Goal: Task Accomplishment & Management: Complete application form

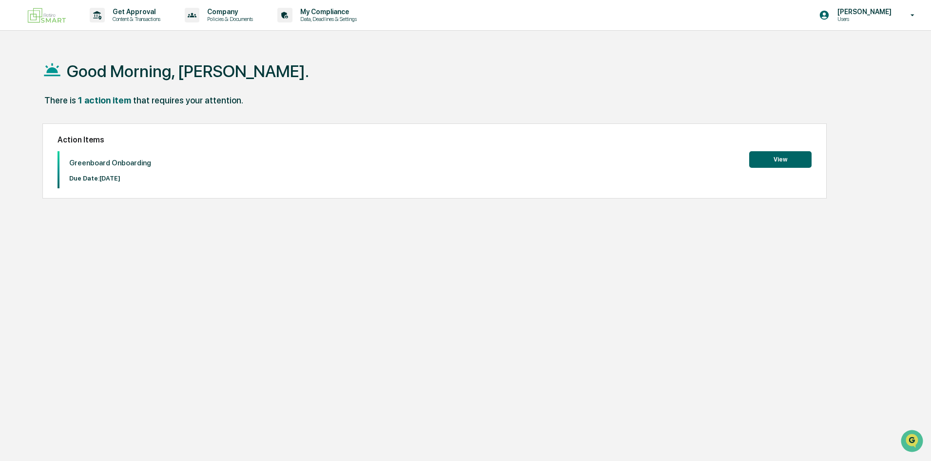
click at [765, 162] on button "View" at bounding box center [781, 159] width 62 height 17
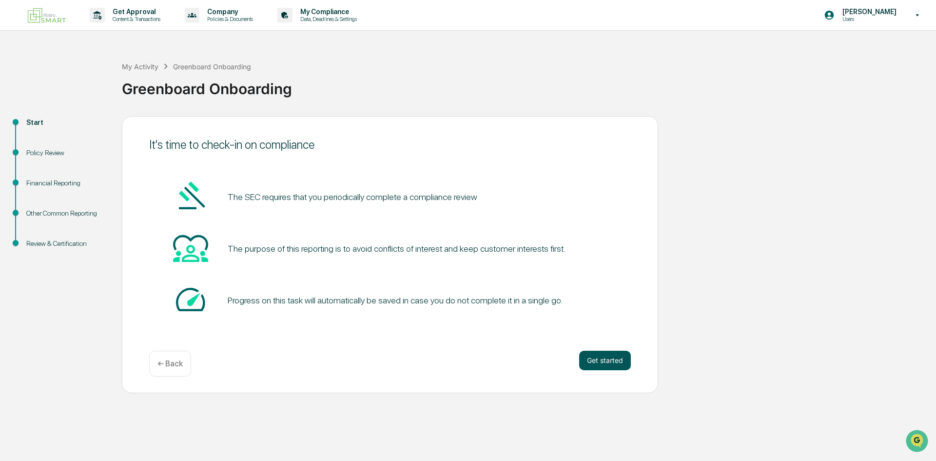
click at [604, 362] on button "Get started" at bounding box center [605, 361] width 52 height 20
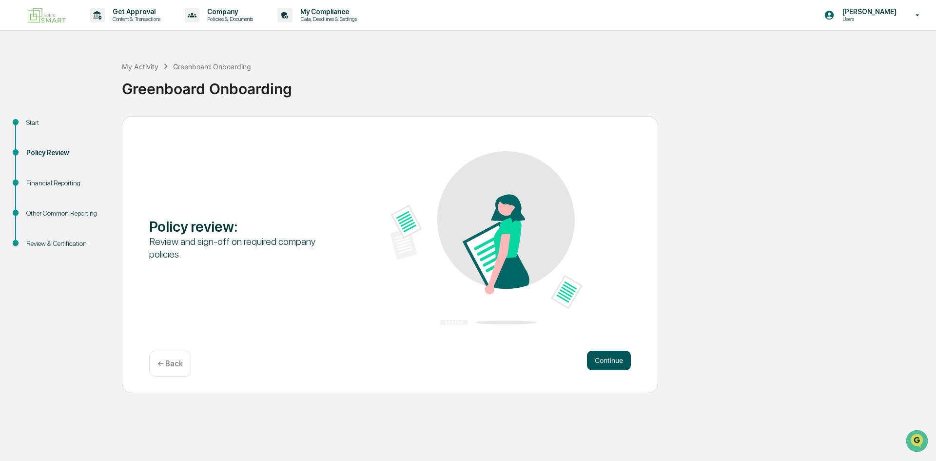
click at [596, 360] on button "Continue" at bounding box center [609, 361] width 44 height 20
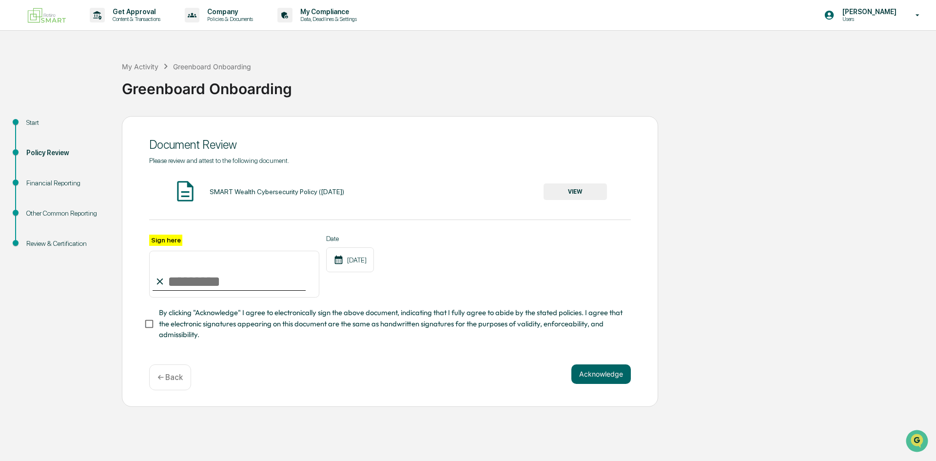
click at [183, 273] on input "Sign here" at bounding box center [234, 274] width 170 height 47
type input "**********"
click at [571, 188] on button "VIEW" at bounding box center [575, 191] width 63 height 17
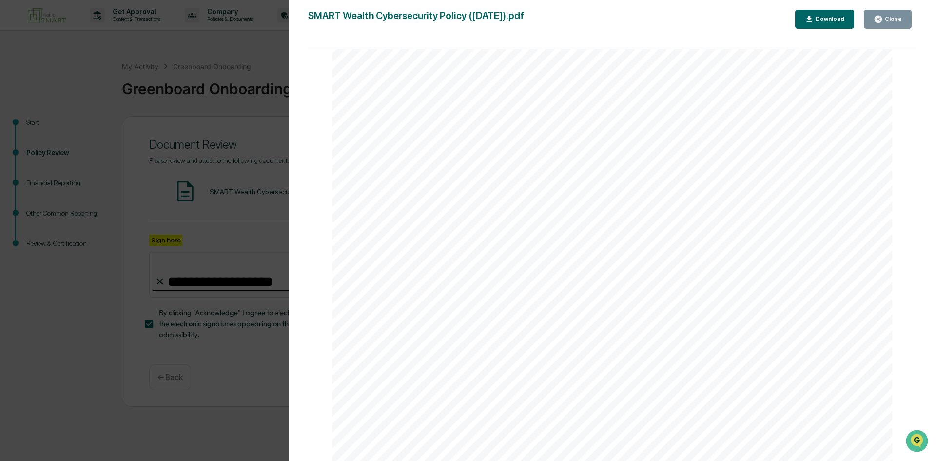
scroll to position [4730, 0]
drag, startPoint x: 412, startPoint y: 250, endPoint x: 433, endPoint y: 241, distance: 23.2
click at [433, 241] on div "7 D. Event Reporting Users must report to the CEO, or his designee, or the CCO …" at bounding box center [613, 242] width 560 height 725
click at [405, 247] on div "7 D. Event Reporting Users must report to the CEO, or his designee, or the CCO …" at bounding box center [613, 242] width 560 height 725
click at [407, 318] on div "7 D. Event Reporting Users must report to the CEO, or his designee, or the CCO …" at bounding box center [613, 242] width 560 height 725
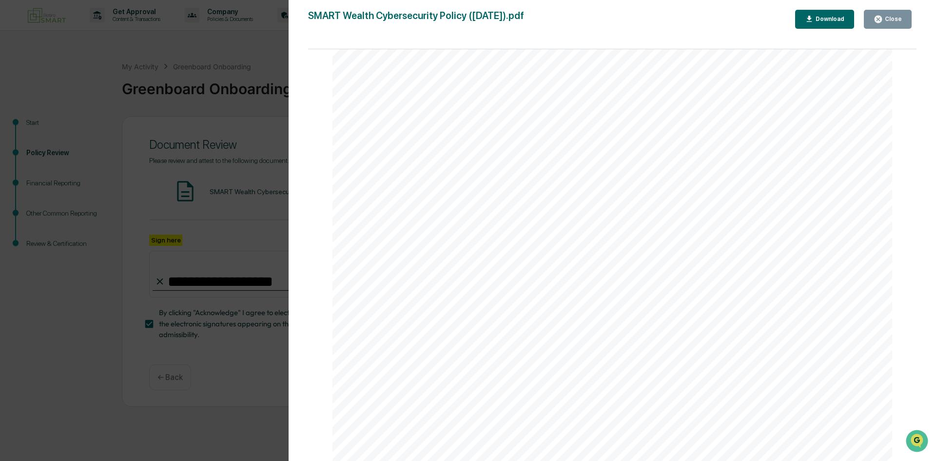
click at [383, 310] on div "7 D. Event Reporting Users must report to the CEO, or his designee, or the CCO …" at bounding box center [613, 242] width 560 height 725
click at [235, 72] on div "Version History [DATE] 06:25 PM [PERSON_NAME] SMART Wealth Cybersecurity Policy…" at bounding box center [468, 230] width 936 height 461
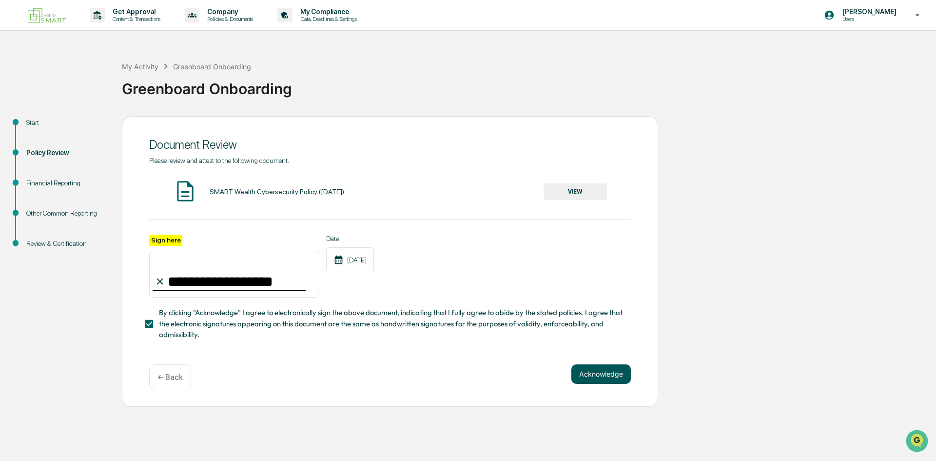
click at [607, 380] on button "Acknowledge" at bounding box center [601, 374] width 59 height 20
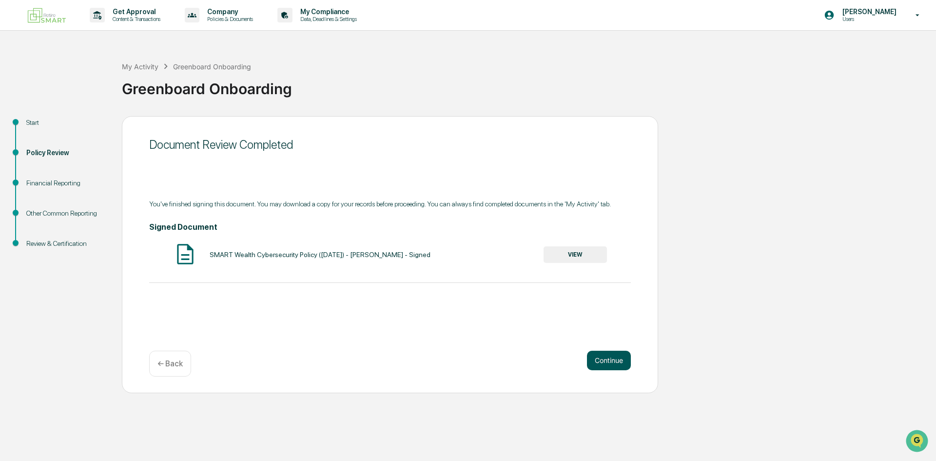
click at [604, 359] on button "Continue" at bounding box center [609, 361] width 44 height 20
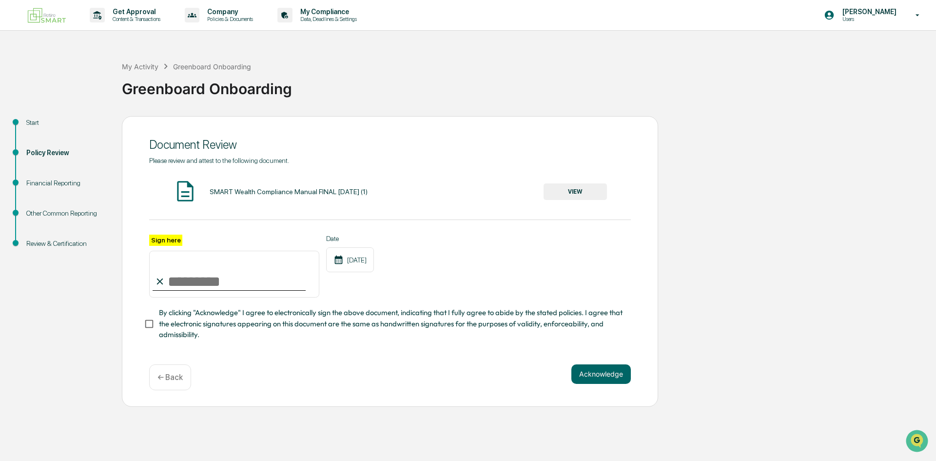
click at [236, 275] on input "Sign here" at bounding box center [234, 274] width 170 height 47
type input "**********"
click at [187, 318] on span "By clicking "Acknowledge" I agree to electronically sign the above document, in…" at bounding box center [391, 323] width 464 height 33
click at [576, 193] on button "VIEW" at bounding box center [575, 191] width 63 height 17
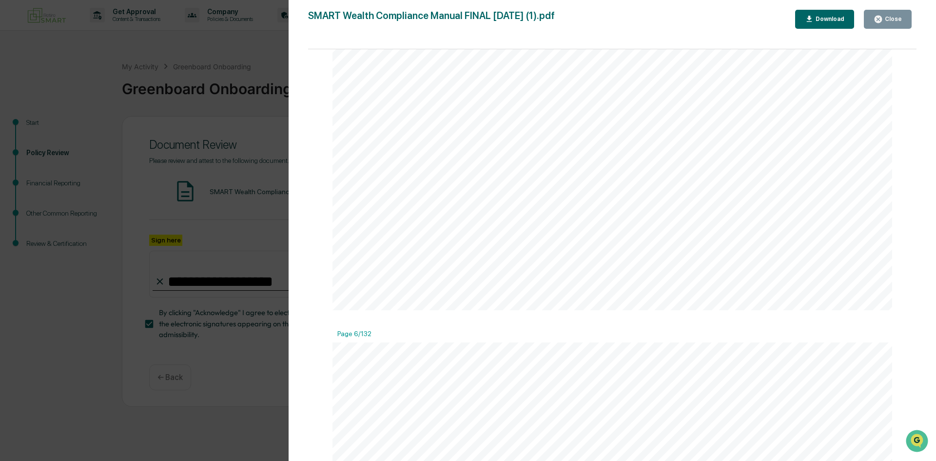
scroll to position [3560, 0]
drag, startPoint x: 496, startPoint y: 178, endPoint x: 536, endPoint y: 179, distance: 40.0
click at [536, 179] on span "Each Adviser employee will report any violations of the policies and" at bounding box center [628, 175] width 305 height 11
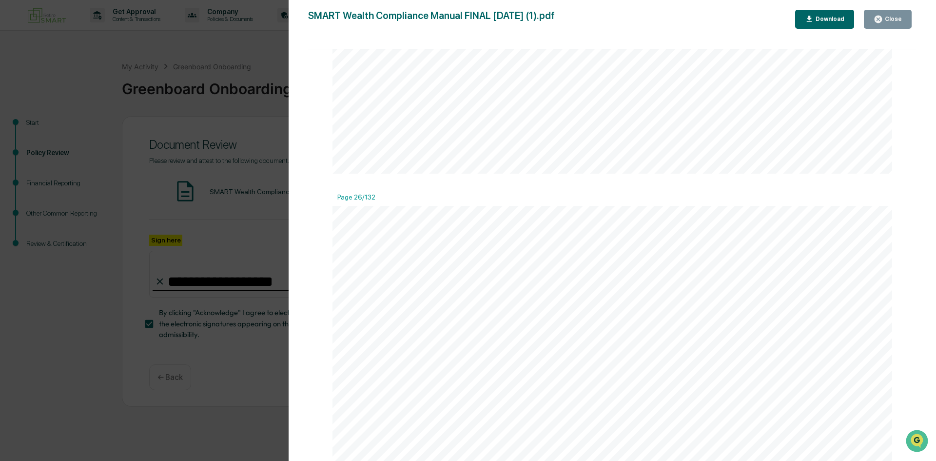
drag, startPoint x: 135, startPoint y: 306, endPoint x: 357, endPoint y: 279, distance: 224.0
click at [134, 306] on div "Version History [DATE] 06:24 PM [PERSON_NAME] SMART Wealth Compliance Manual FI…" at bounding box center [468, 230] width 936 height 461
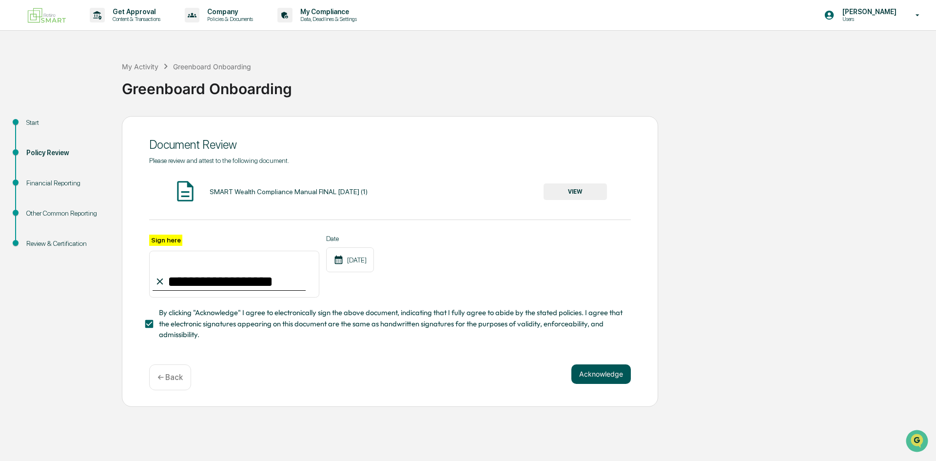
click at [601, 376] on button "Acknowledge" at bounding box center [601, 374] width 59 height 20
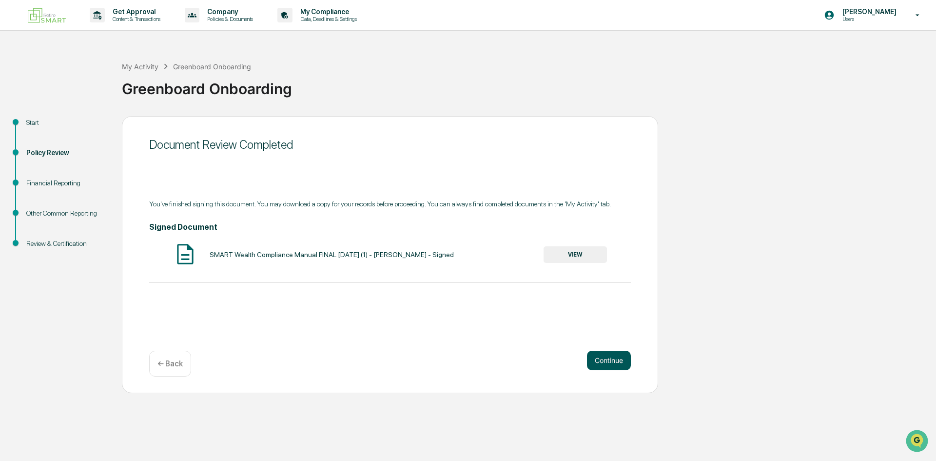
click at [605, 364] on button "Continue" at bounding box center [609, 361] width 44 height 20
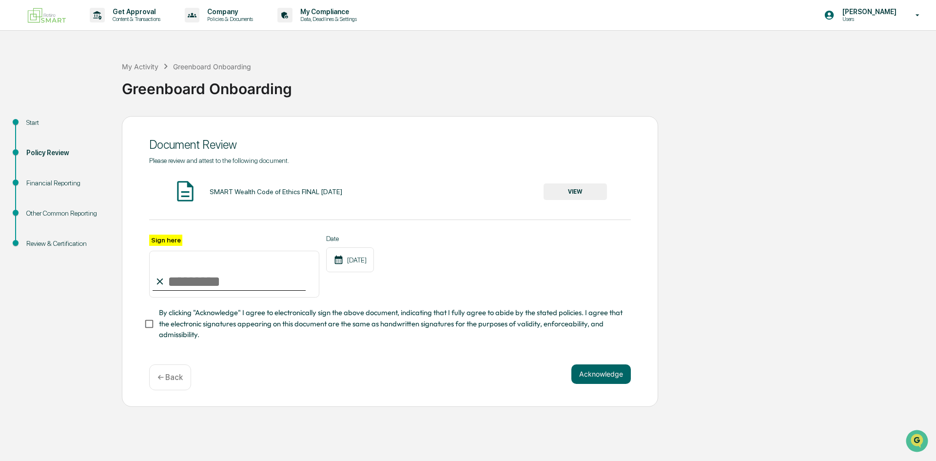
click at [247, 281] on input "Sign here" at bounding box center [234, 274] width 170 height 47
type input "**********"
click at [209, 325] on span "By clicking "Acknowledge" I agree to electronically sign the above document, in…" at bounding box center [391, 323] width 464 height 33
click at [574, 197] on button "VIEW" at bounding box center [575, 191] width 63 height 17
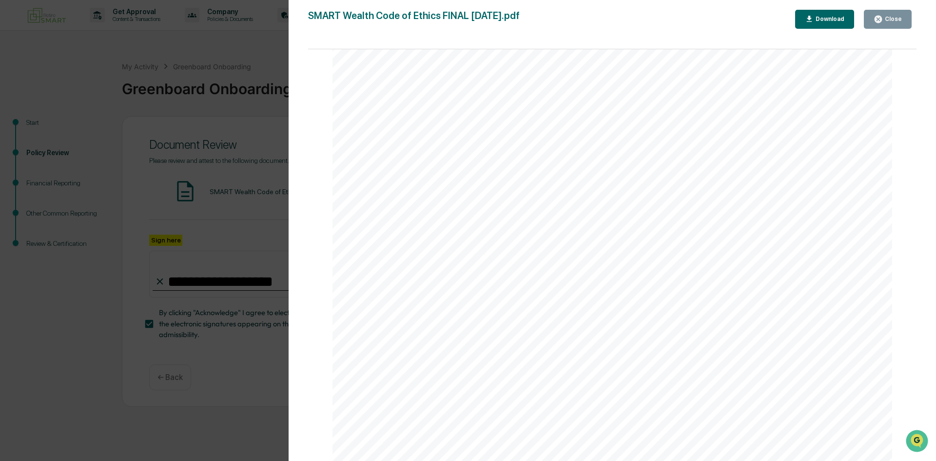
scroll to position [7898, 0]
click at [246, 101] on div "Version History [DATE] 06:24 PM [PERSON_NAME] SMART Wealth Code of Ethics FINAL…" at bounding box center [468, 230] width 936 height 461
click at [280, 251] on div "Version History [DATE] 06:24 PM [PERSON_NAME] SMART Wealth Code of Ethics FINAL…" at bounding box center [468, 230] width 936 height 461
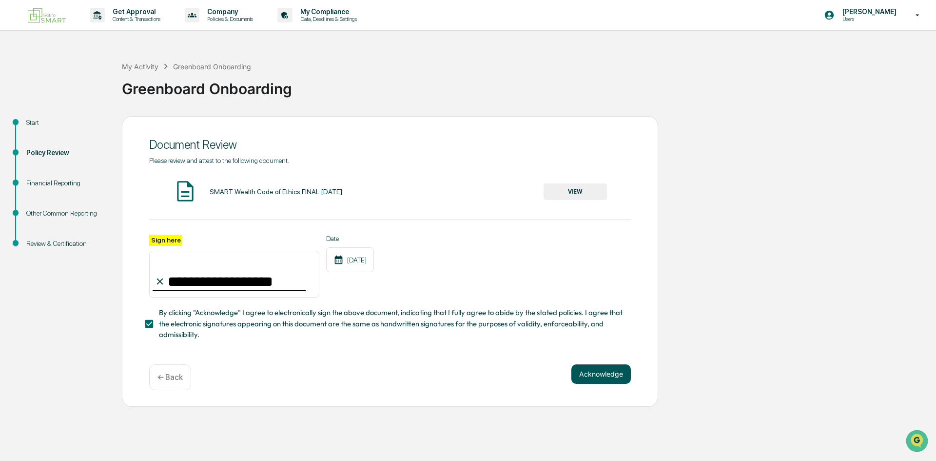
click at [610, 376] on button "Acknowledge" at bounding box center [601, 374] width 59 height 20
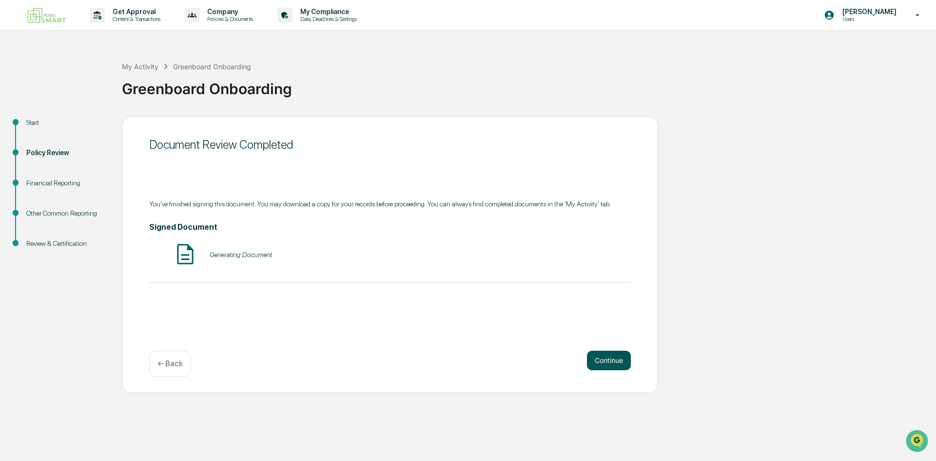
click at [600, 360] on button "Continue" at bounding box center [609, 361] width 44 height 20
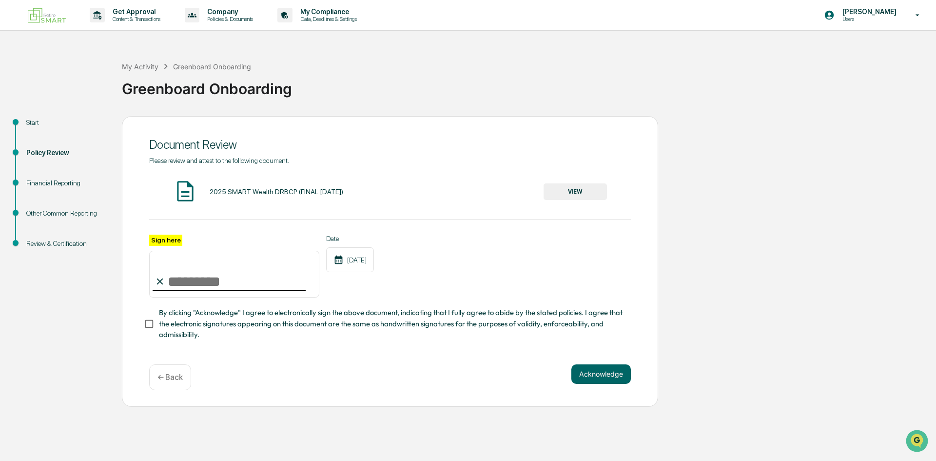
click at [199, 285] on input "Sign here" at bounding box center [234, 274] width 170 height 47
type input "**********"
click at [563, 183] on button "VIEW" at bounding box center [575, 191] width 63 height 17
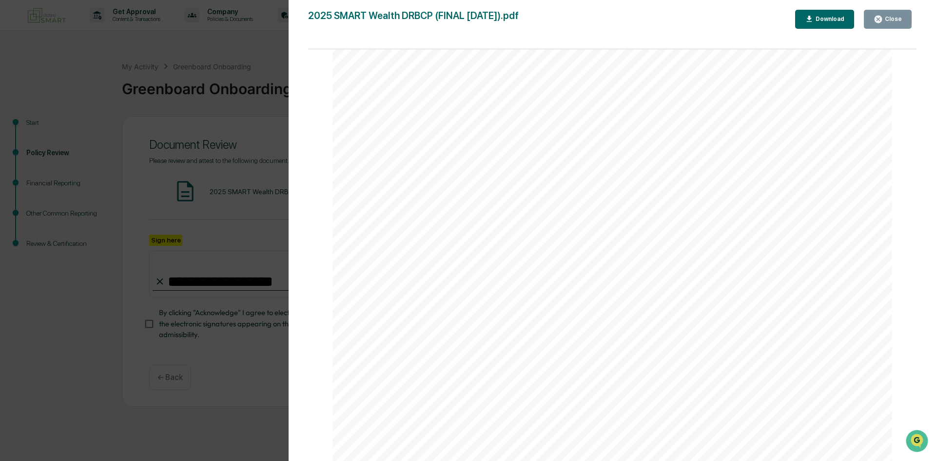
scroll to position [244, 0]
drag, startPoint x: 414, startPoint y: 92, endPoint x: 642, endPoint y: 219, distance: 261.5
click at [642, 219] on div "SMART WEALTH, LLC Disaster Recovery & Business Continuity Plan The content of t…" at bounding box center [613, 190] width 560 height 725
click at [512, 176] on span "ultimately recover operations. These strategies should be focused on meeting th…" at bounding box center [622, 171] width 448 height 10
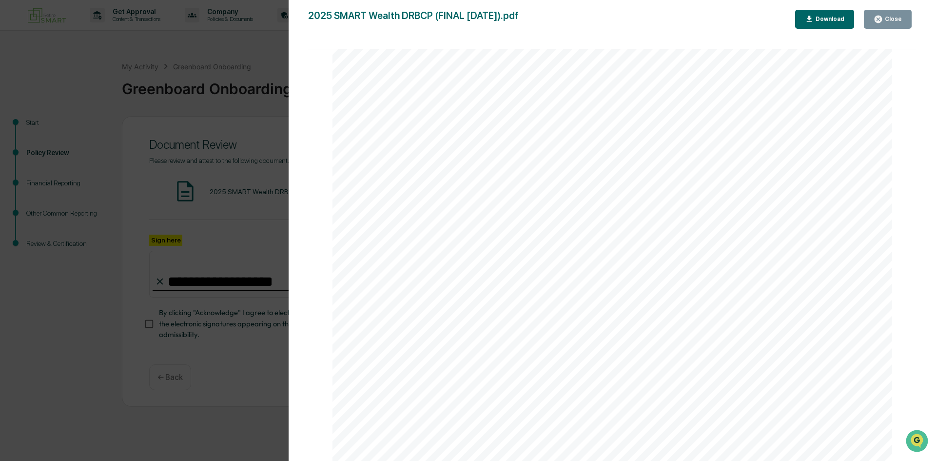
click at [207, 82] on div "Version History [DATE] 06:24 PM [PERSON_NAME] 2025 SMART Wealth DRBCP (FINAL [D…" at bounding box center [468, 230] width 936 height 461
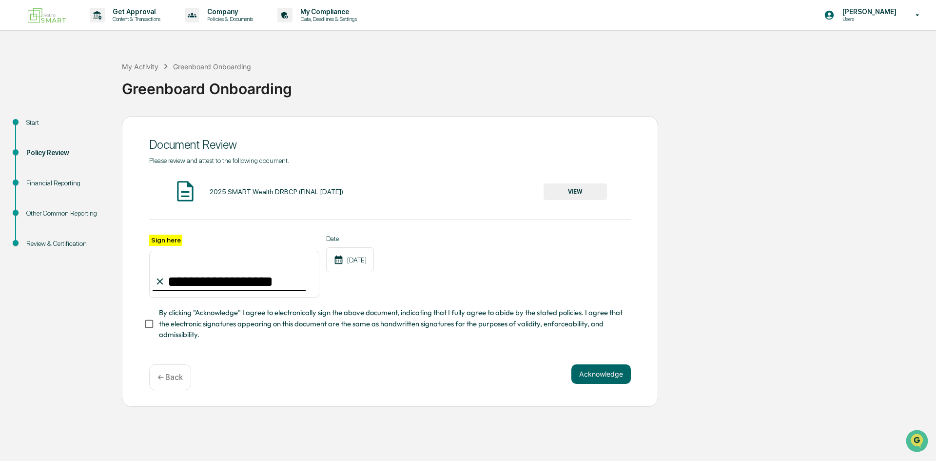
click at [286, 301] on div "**********" at bounding box center [390, 288] width 482 height 106
click at [312, 324] on span "By clicking "Acknowledge" I agree to electronically sign the above document, in…" at bounding box center [391, 323] width 464 height 33
click at [586, 381] on button "Acknowledge" at bounding box center [601, 374] width 59 height 20
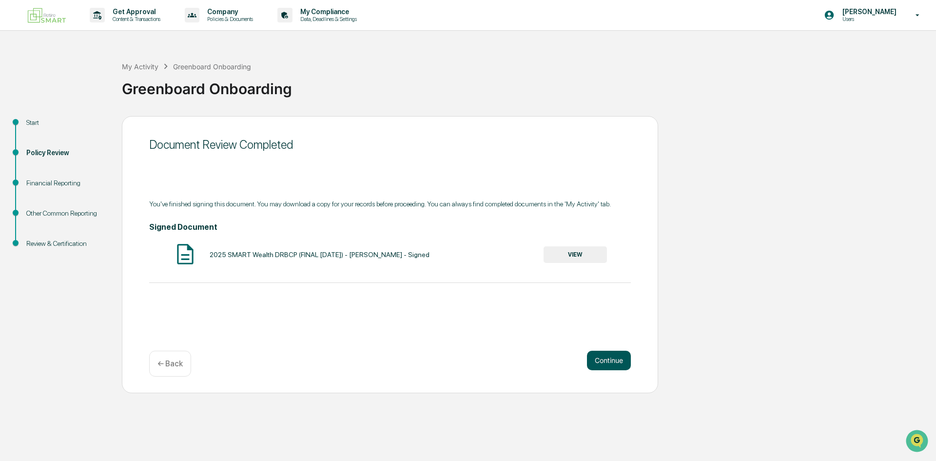
click at [608, 353] on button "Continue" at bounding box center [609, 361] width 44 height 20
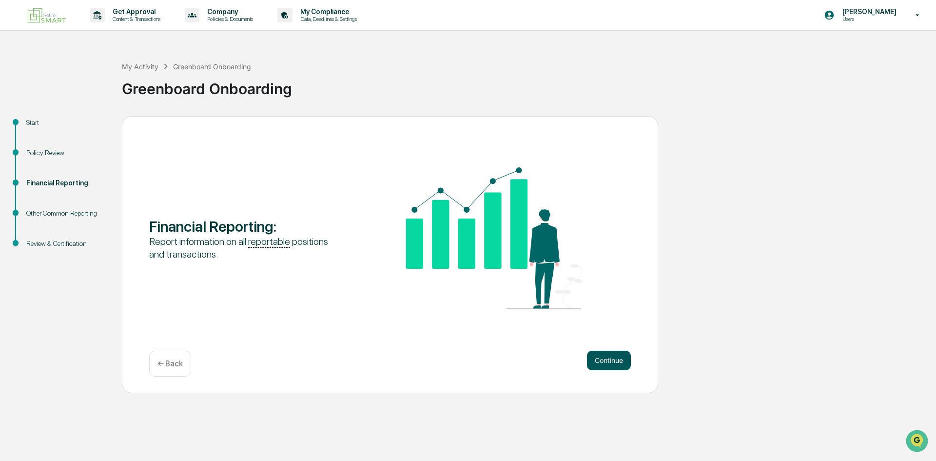
click at [609, 357] on button "Continue" at bounding box center [609, 361] width 44 height 20
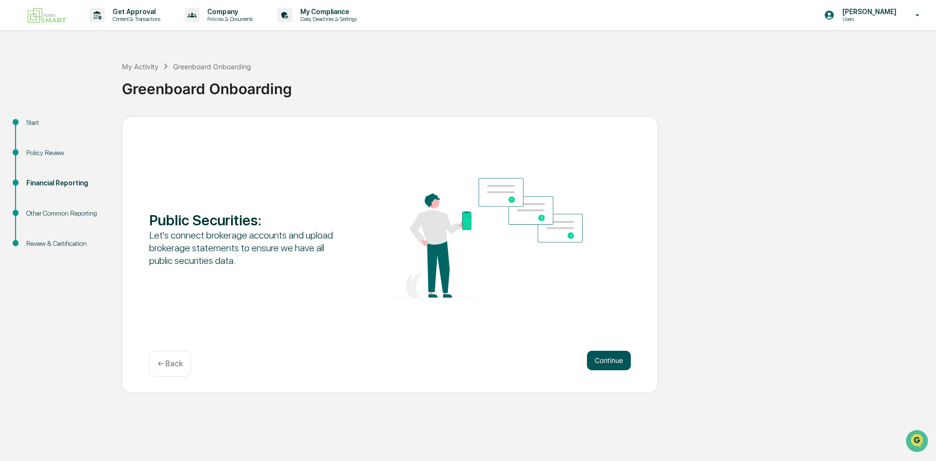
click at [607, 357] on button "Continue" at bounding box center [609, 361] width 44 height 20
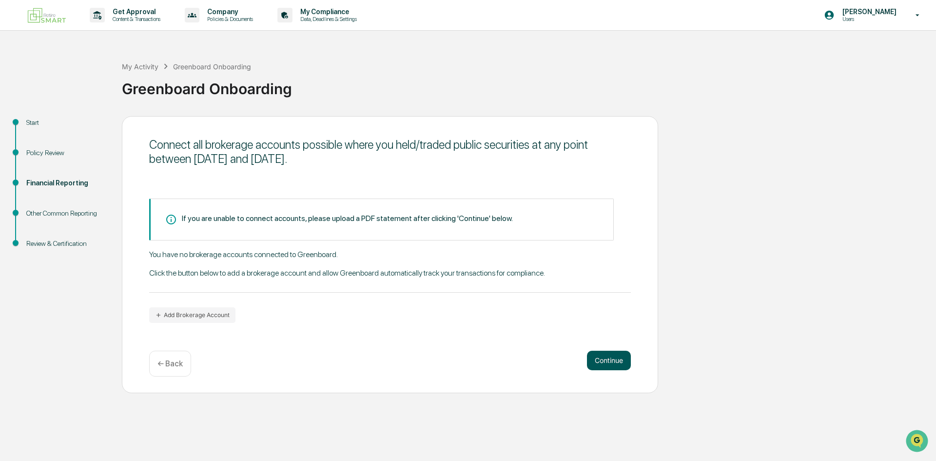
click at [623, 359] on button "Continue" at bounding box center [609, 361] width 44 height 20
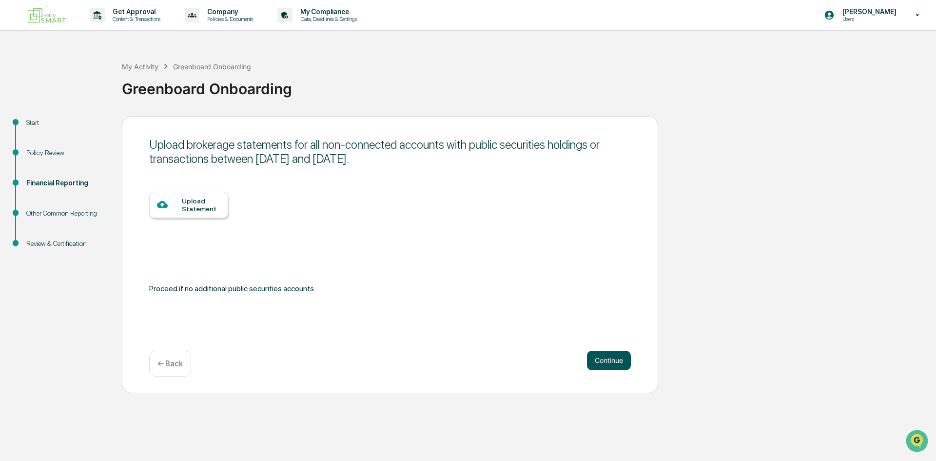
click at [600, 364] on button "Continue" at bounding box center [609, 361] width 44 height 20
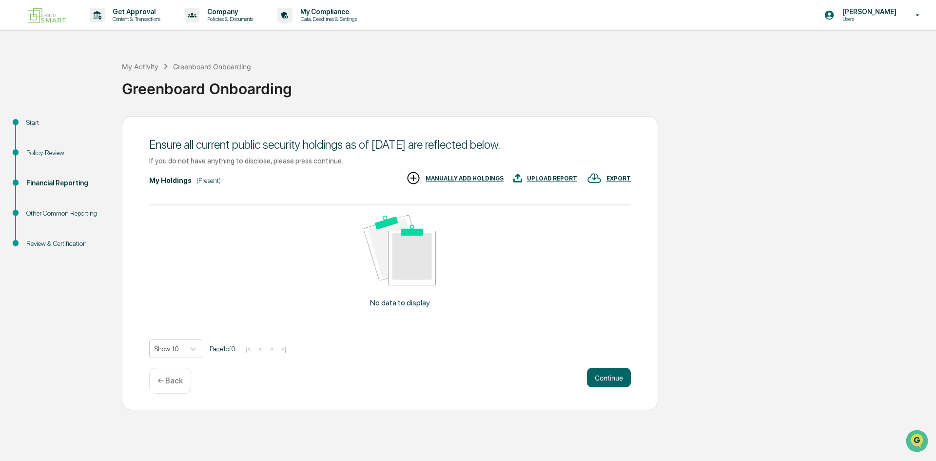
click at [176, 381] on p "← Back" at bounding box center [170, 380] width 25 height 9
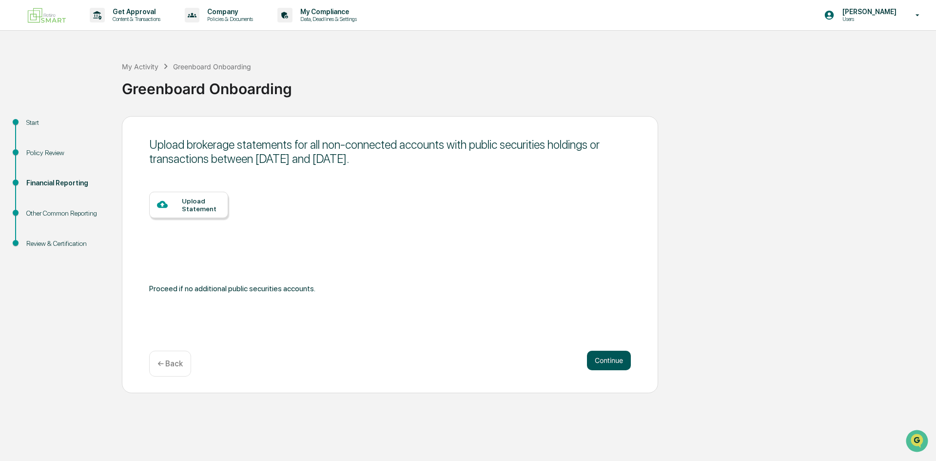
click at [600, 368] on button "Continue" at bounding box center [609, 361] width 44 height 20
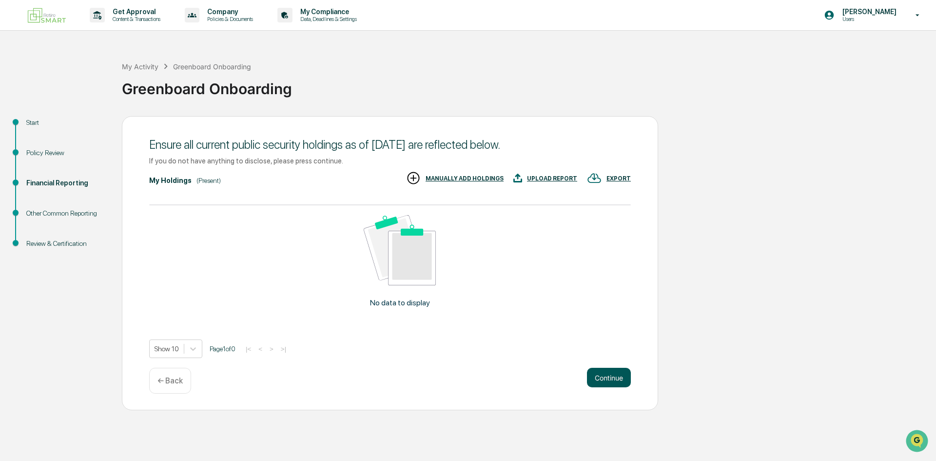
click at [604, 378] on button "Continue" at bounding box center [609, 378] width 44 height 20
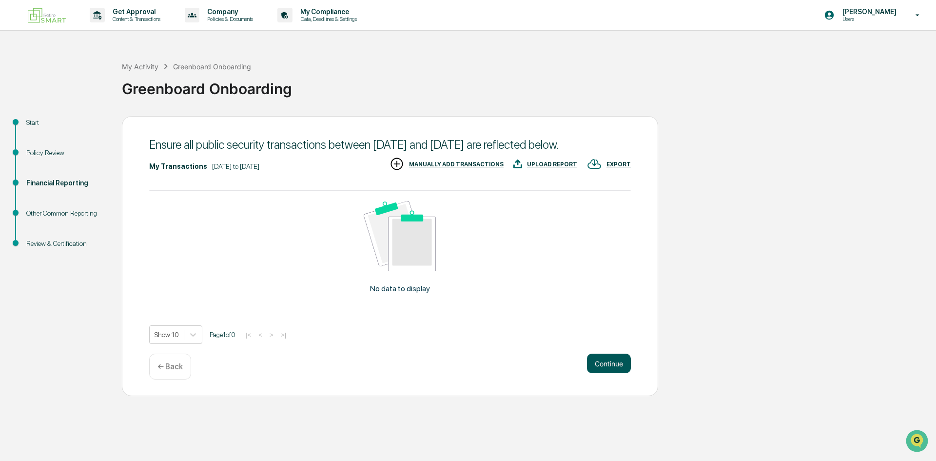
click at [607, 373] on button "Continue" at bounding box center [609, 364] width 44 height 20
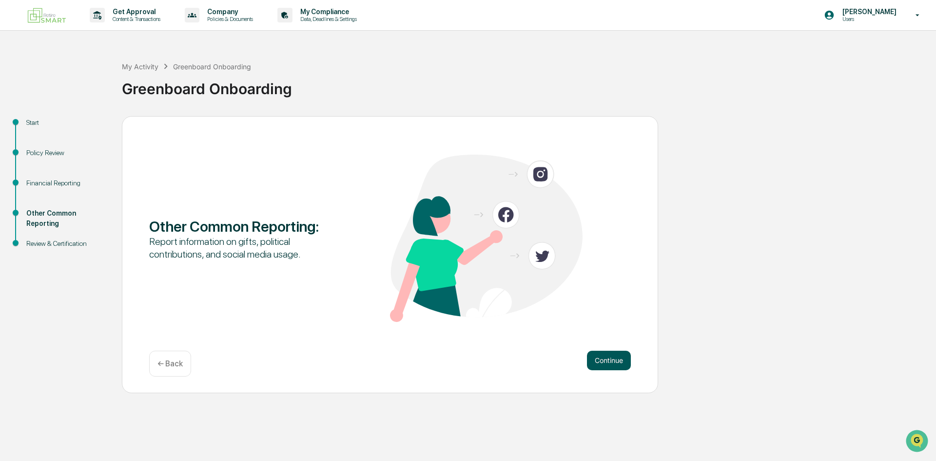
click at [605, 355] on button "Continue" at bounding box center [609, 361] width 44 height 20
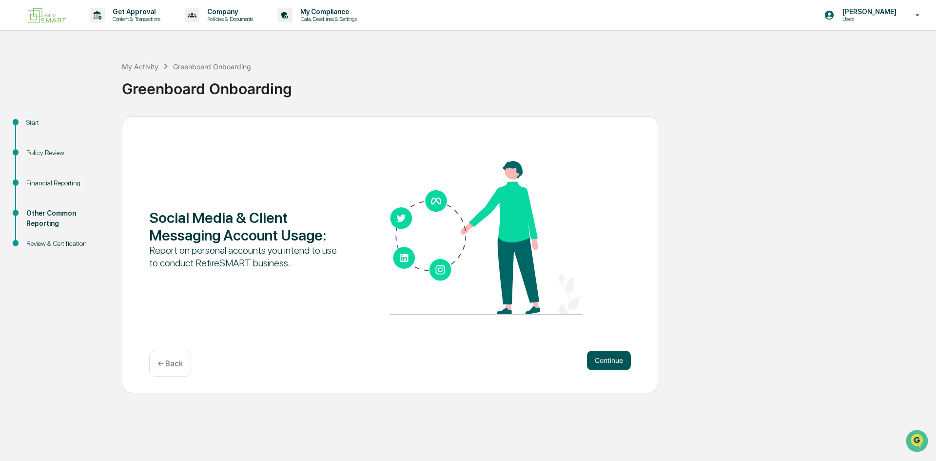
click at [604, 356] on button "Continue" at bounding box center [609, 361] width 44 height 20
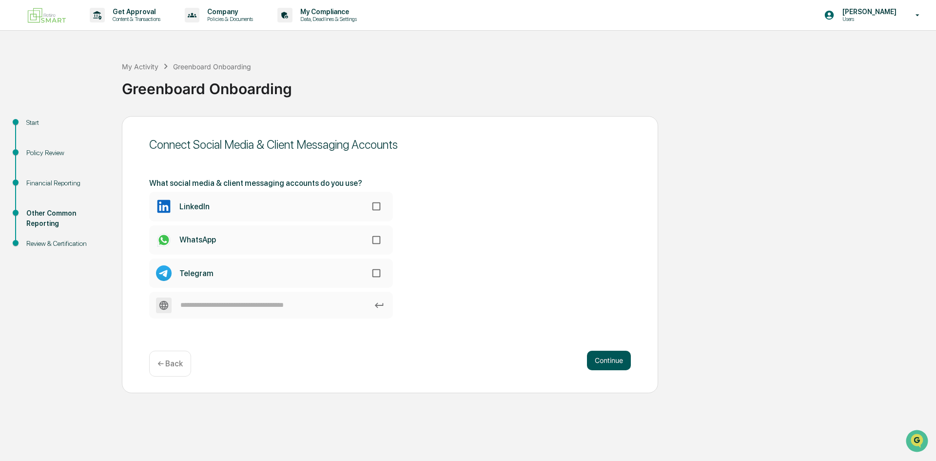
click at [618, 367] on button "Continue" at bounding box center [609, 361] width 44 height 20
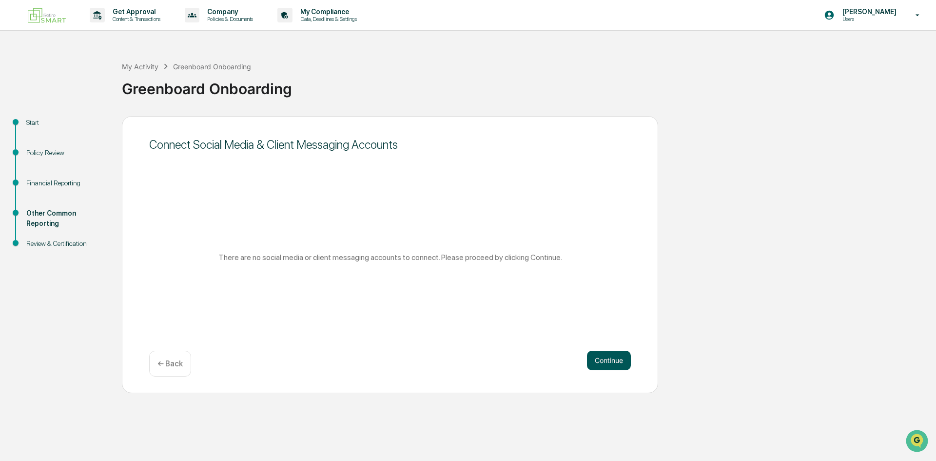
click at [614, 357] on button "Continue" at bounding box center [609, 361] width 44 height 20
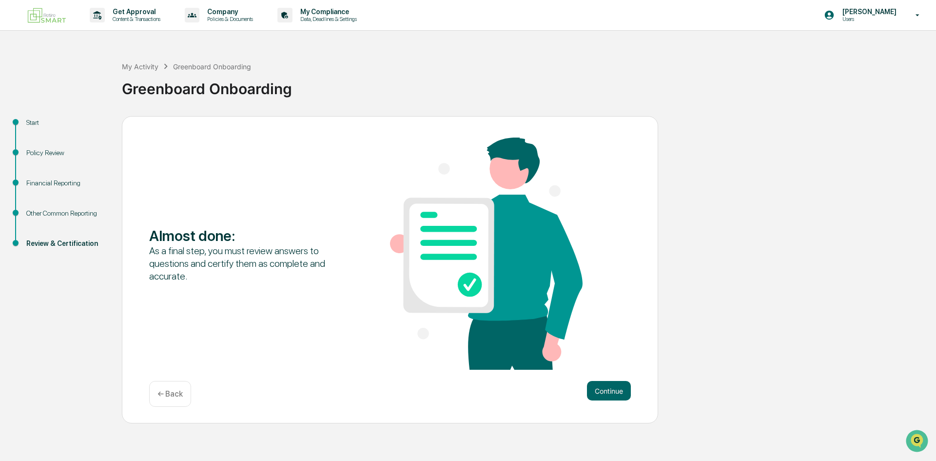
click at [614, 357] on div "Almost done : As a final step, you must review answers to questions and certify…" at bounding box center [390, 255] width 482 height 234
click at [615, 380] on div "Almost done : As a final step, you must review answers to questions and certify…" at bounding box center [390, 270] width 536 height 308
click at [617, 386] on button "Continue" at bounding box center [609, 391] width 44 height 20
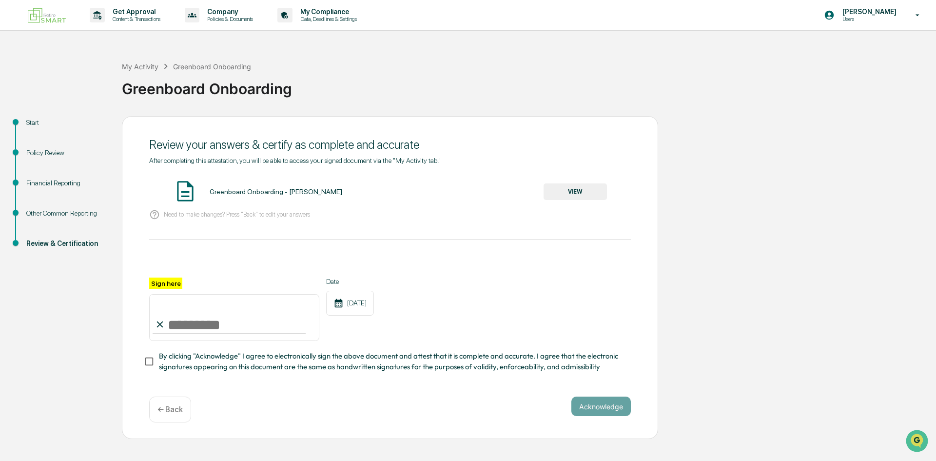
drag, startPoint x: 237, startPoint y: 325, endPoint x: 240, endPoint y: 320, distance: 6.0
click at [238, 324] on input "Sign here" at bounding box center [234, 317] width 170 height 47
type input "**********"
click at [452, 368] on span "By clicking "Acknowledge" I agree to electronically sign the above document and…" at bounding box center [391, 362] width 464 height 22
click at [570, 194] on button "VIEW" at bounding box center [575, 191] width 63 height 17
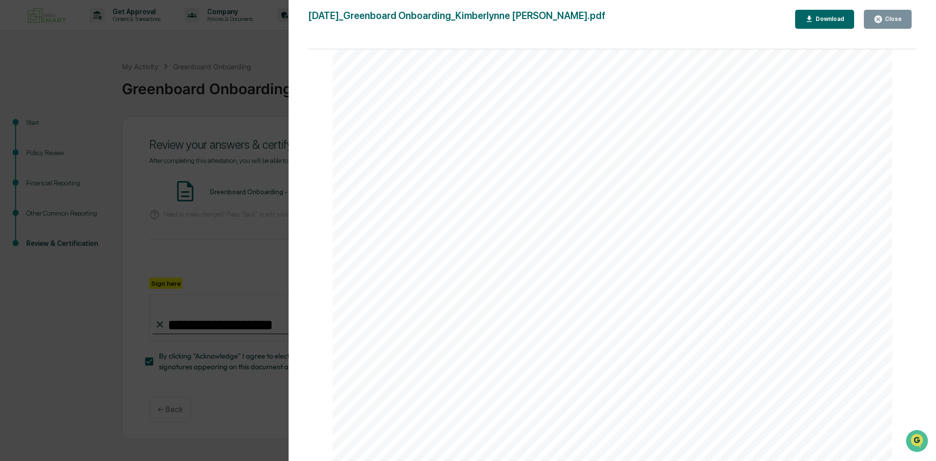
scroll to position [98, 0]
click at [453, 294] on div "[DATE] RetireSMART Greenboard Onboarding - [PERSON_NAME] Contents Definitions 2…" at bounding box center [613, 370] width 560 height 792
click at [227, 110] on div "Version History [DATE] 03:32 PM [PERSON_NAME] [DATE]_Greenboard Onboarding_Kimb…" at bounding box center [468, 230] width 936 height 461
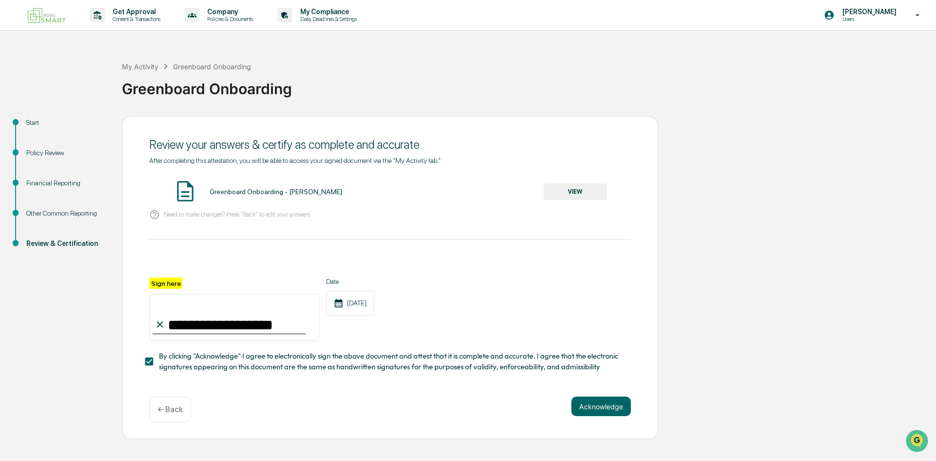
click at [564, 188] on button "VIEW" at bounding box center [575, 191] width 63 height 17
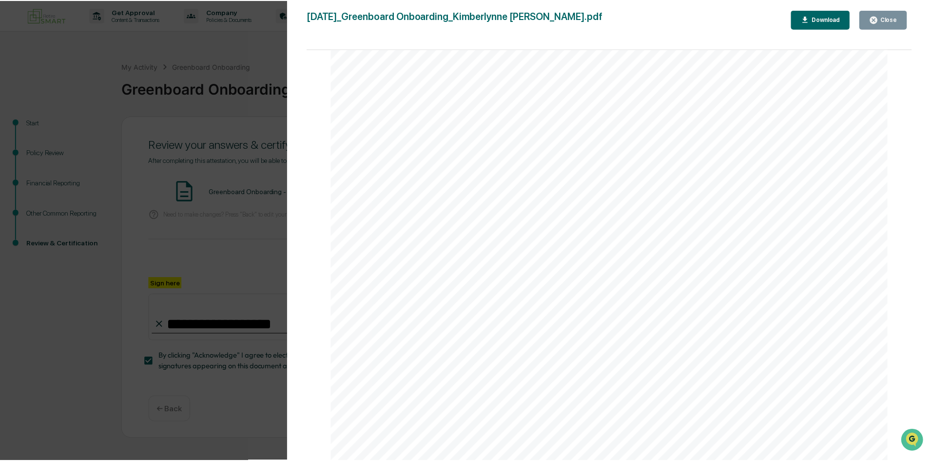
scroll to position [244, 0]
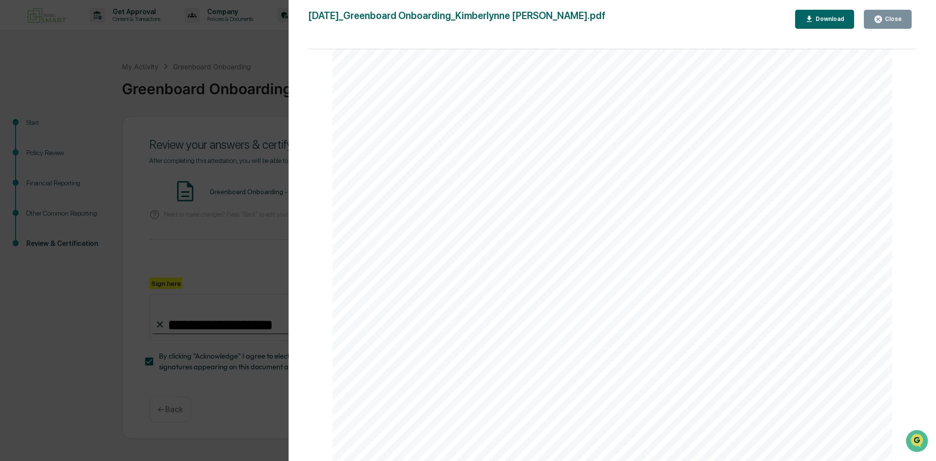
click at [249, 226] on div "Version History [DATE] 03:32 PM [PERSON_NAME] [DATE]_Greenboard Onboarding_Kimb…" at bounding box center [468, 230] width 936 height 461
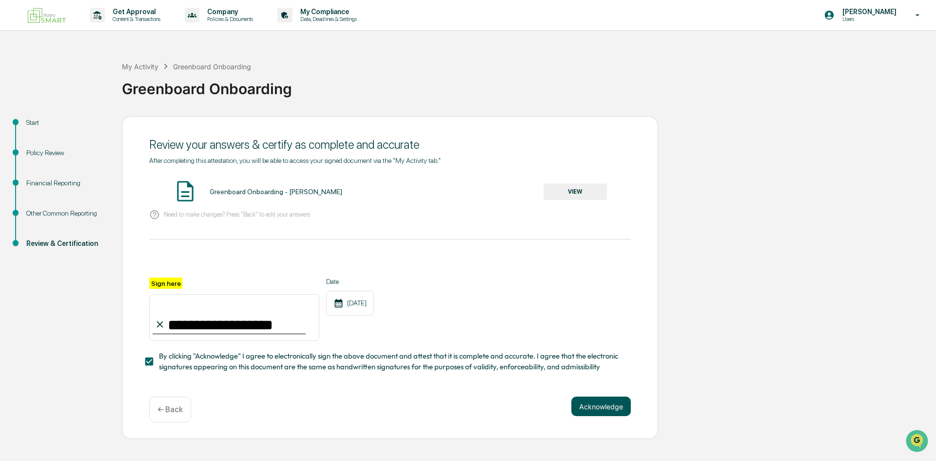
click at [592, 407] on button "Acknowledge" at bounding box center [601, 406] width 59 height 20
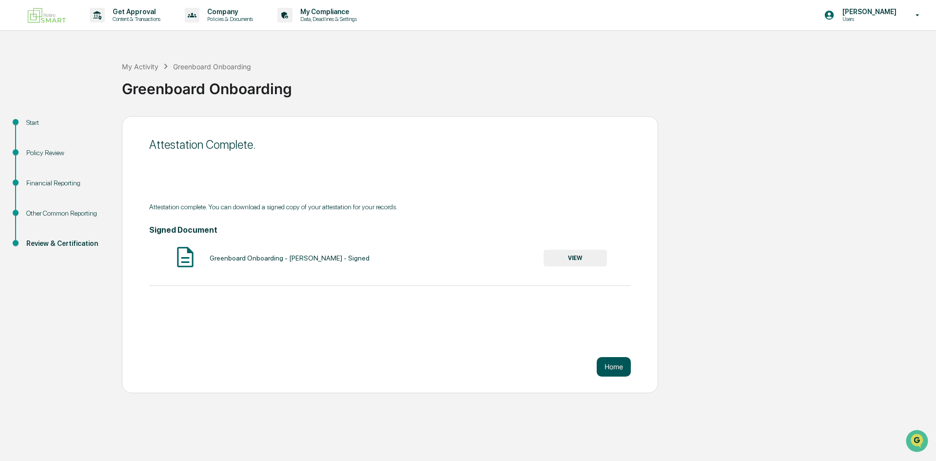
click at [606, 359] on button "Home" at bounding box center [614, 367] width 34 height 20
